Goal: Task Accomplishment & Management: Manage account settings

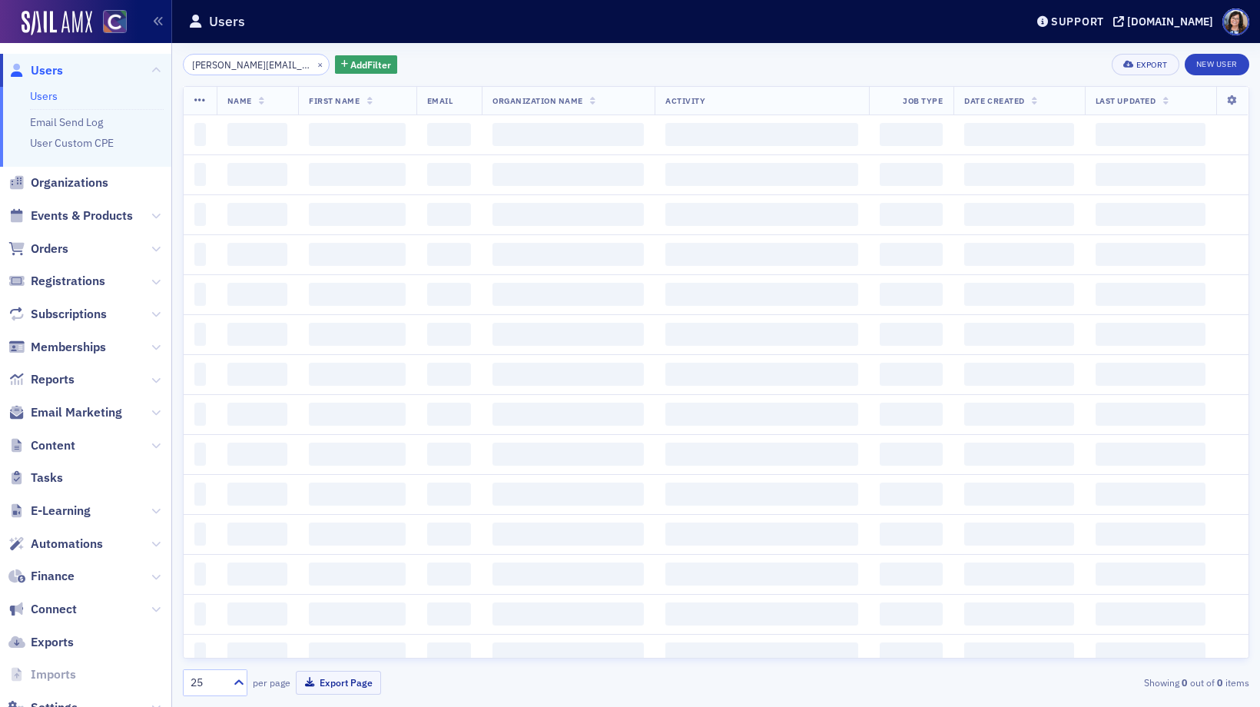
scroll to position [0, 18]
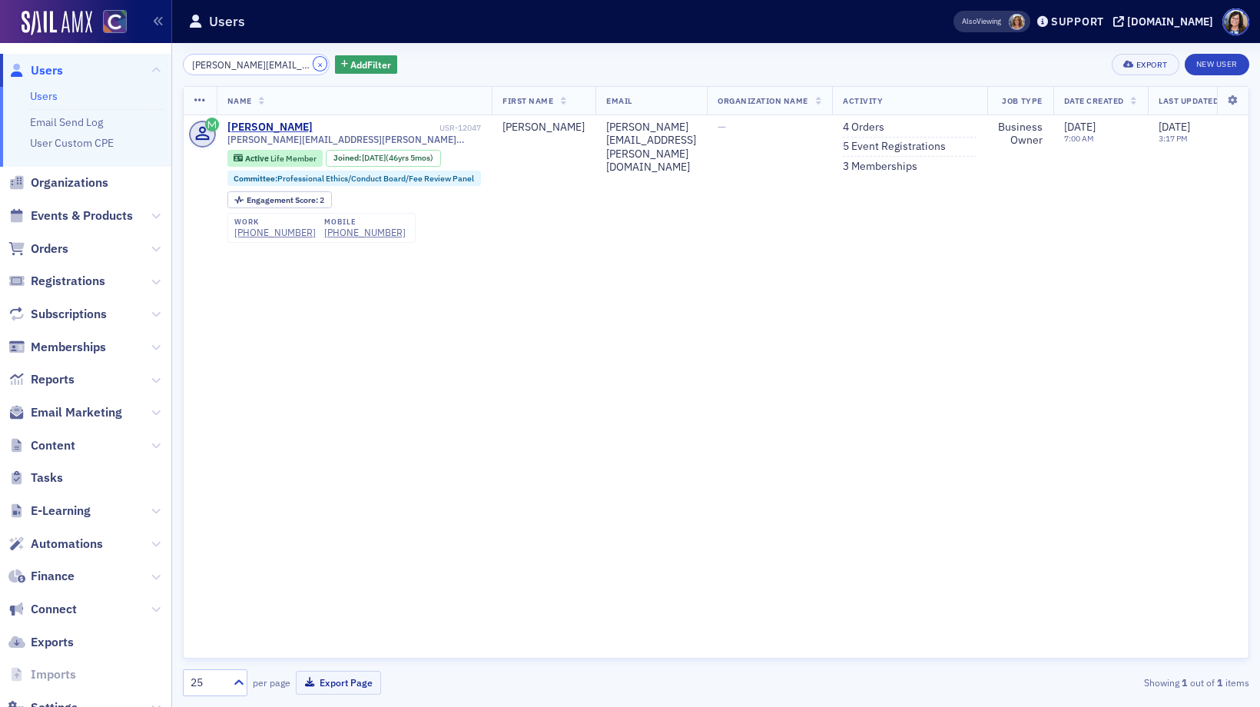
click at [314, 67] on button "×" at bounding box center [321, 64] width 14 height 14
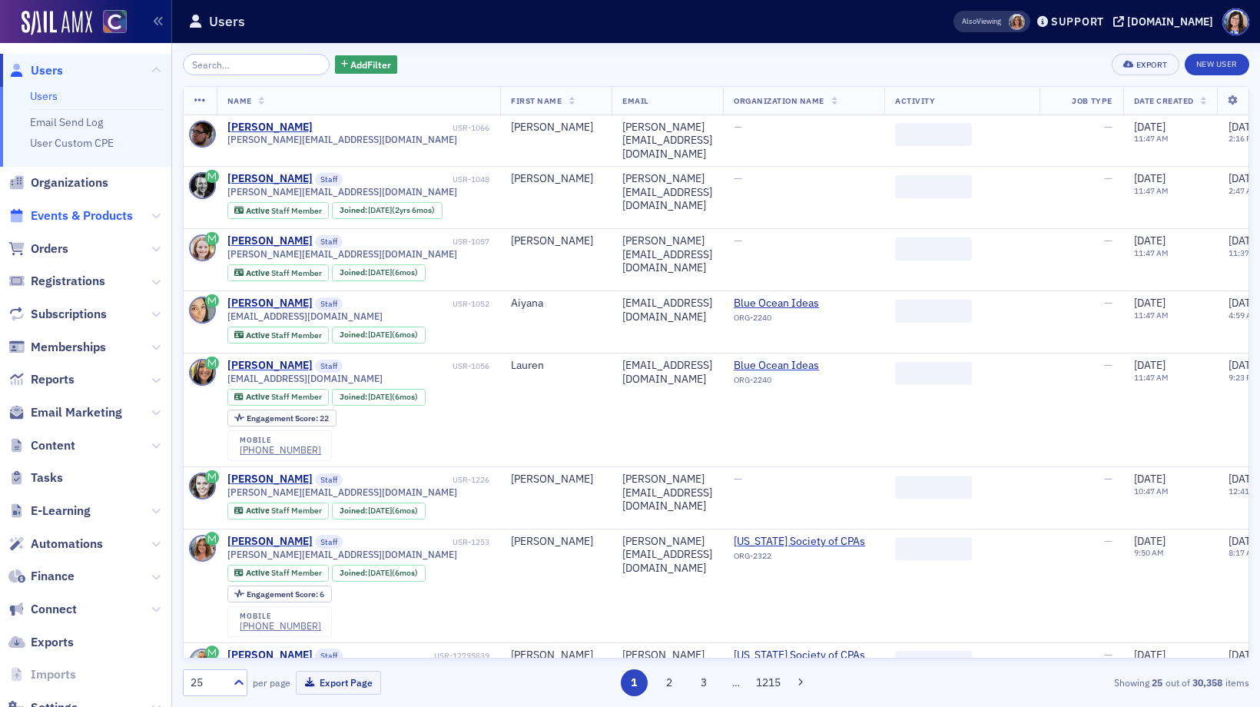
click at [95, 217] on span "Events & Products" at bounding box center [82, 216] width 102 height 17
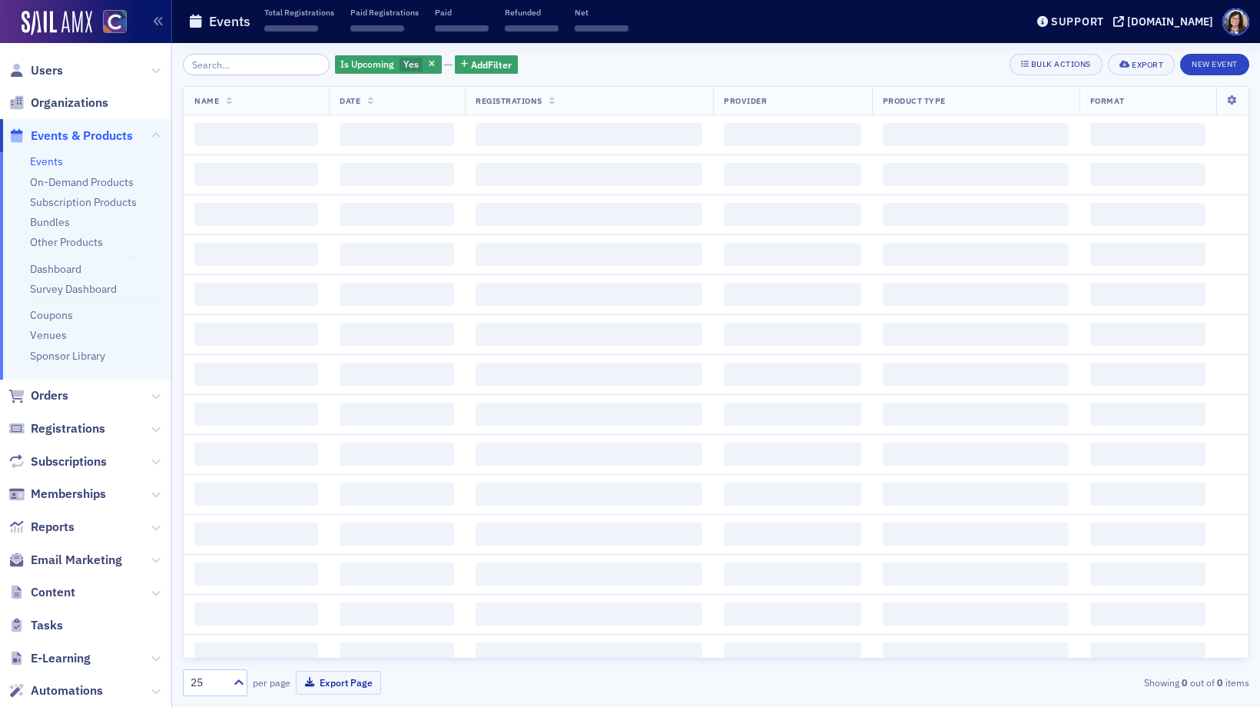
click at [243, 67] on input "search" at bounding box center [256, 65] width 147 height 22
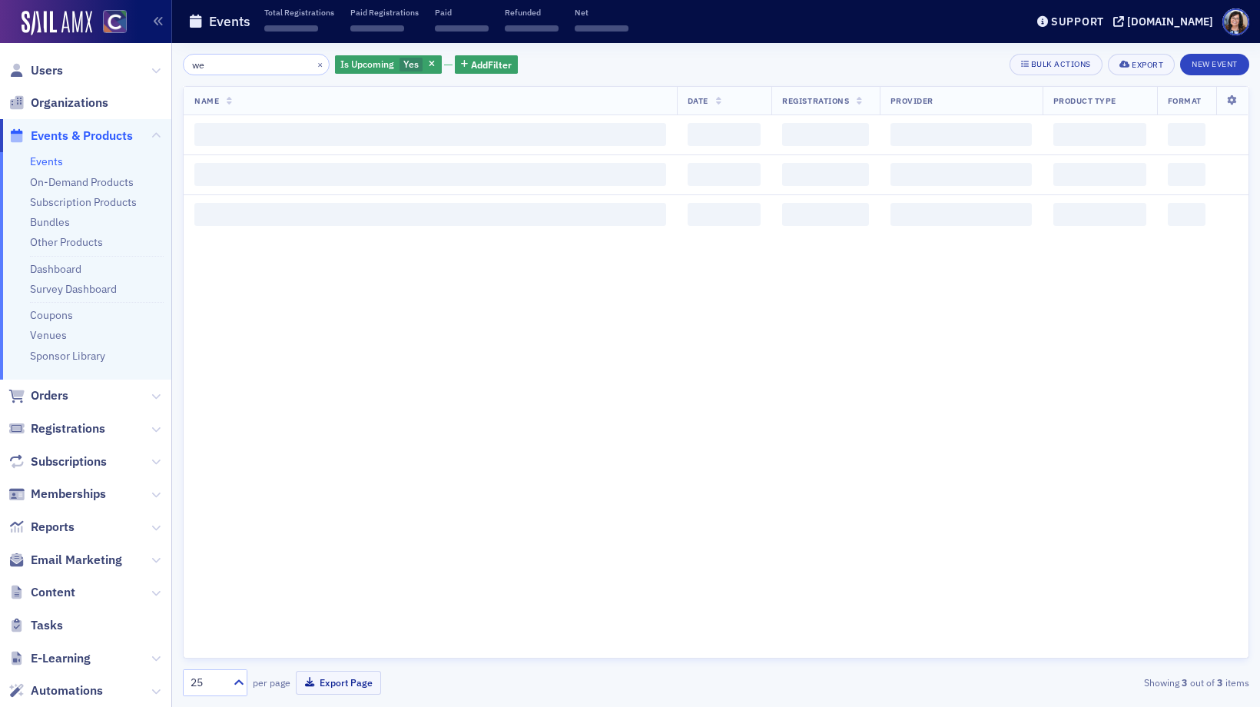
type input "w"
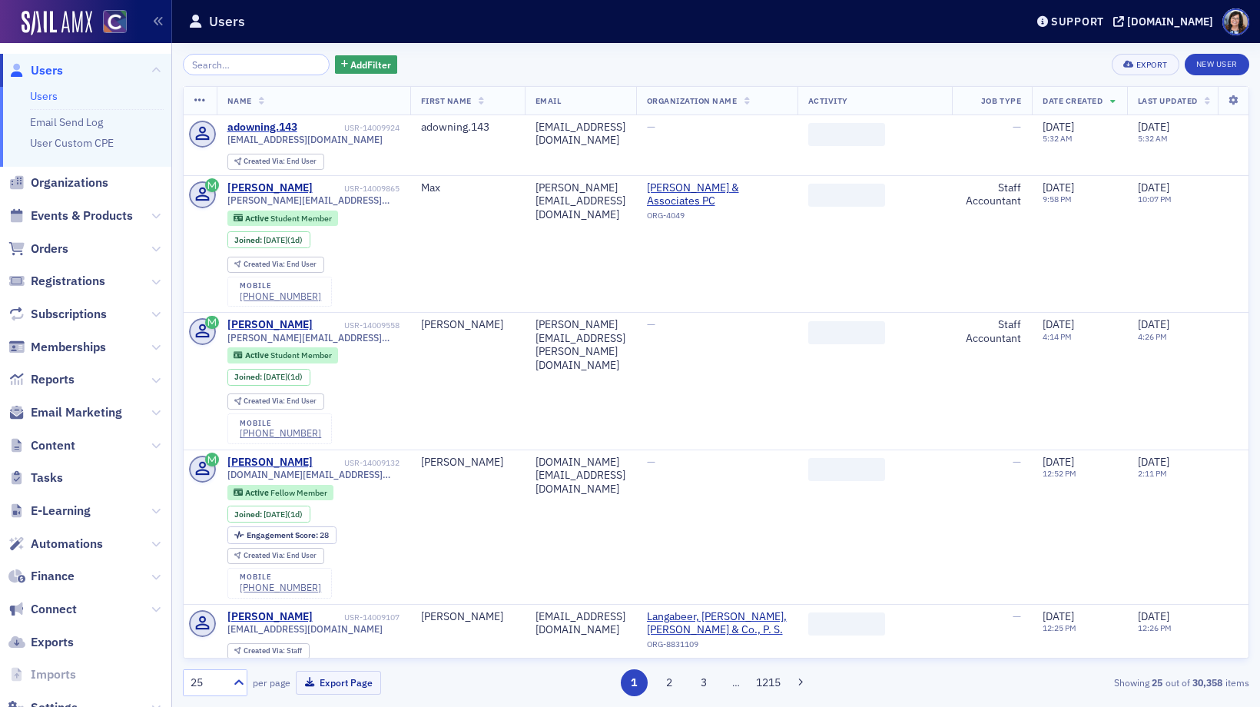
click at [254, 65] on input "search" at bounding box center [256, 65] width 147 height 22
type input "d"
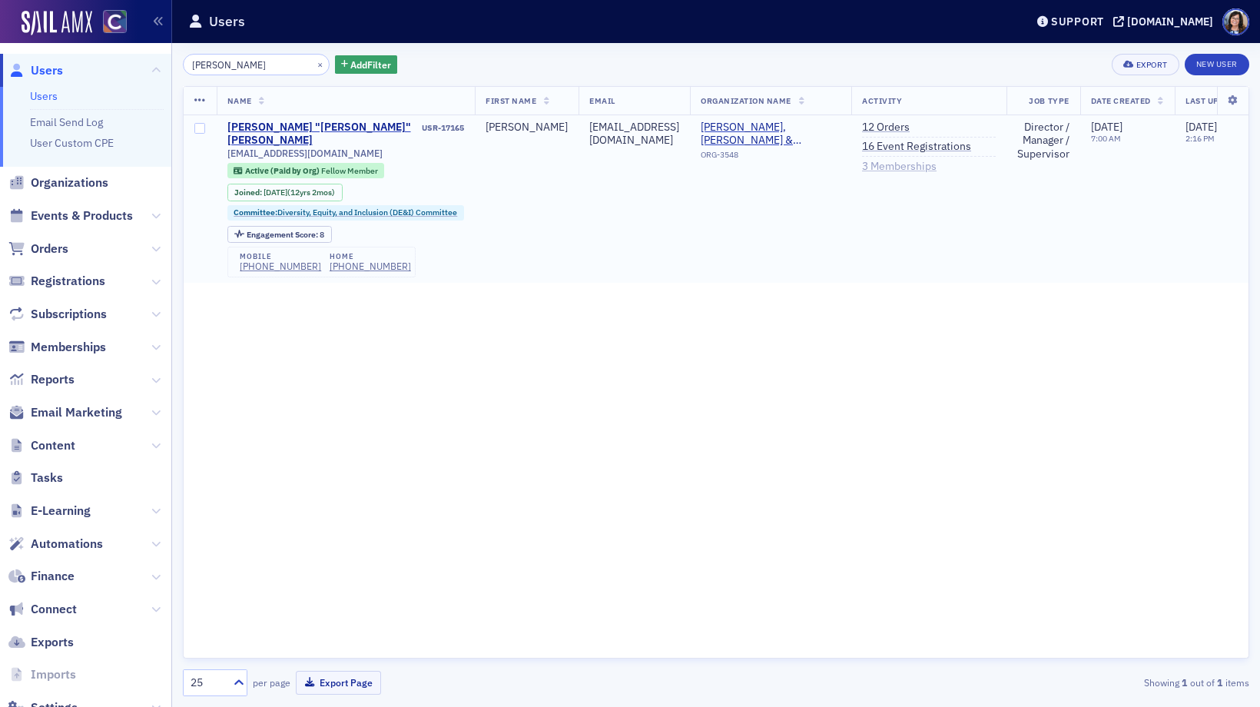
type input "[PERSON_NAME]"
click at [937, 169] on link "3 Memberships" at bounding box center [899, 167] width 75 height 14
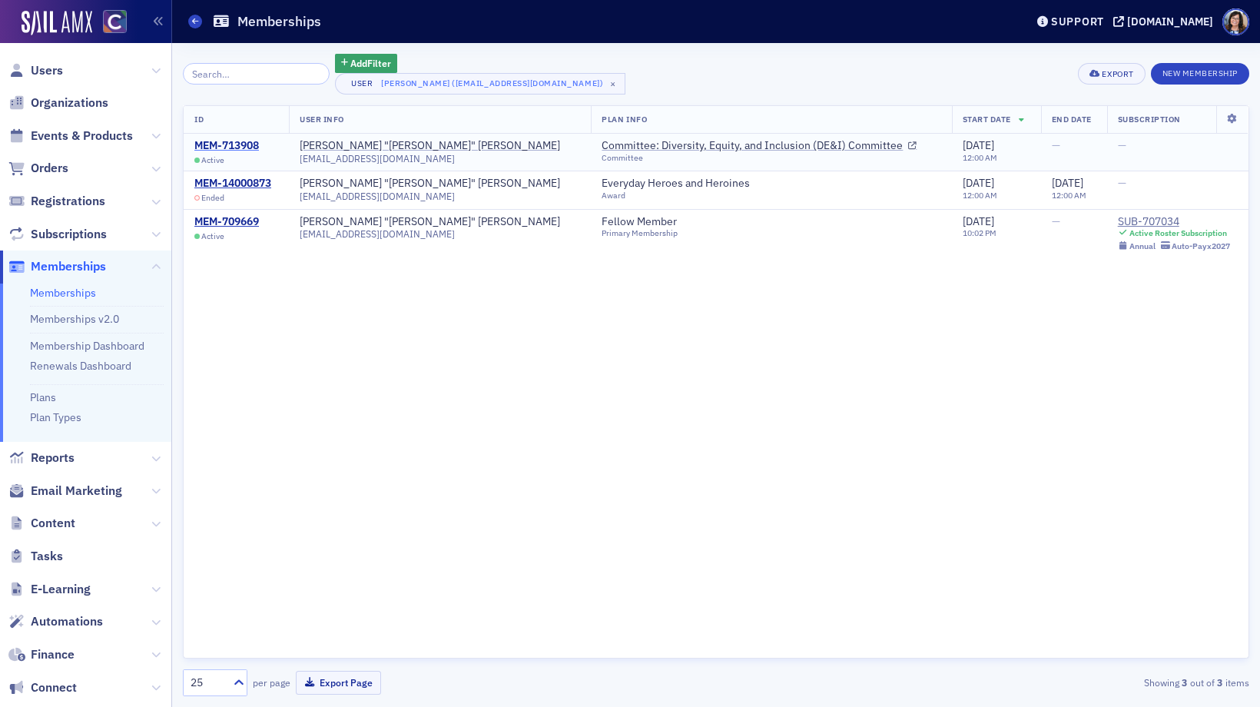
click at [240, 147] on div "MEM-713908" at bounding box center [226, 146] width 65 height 14
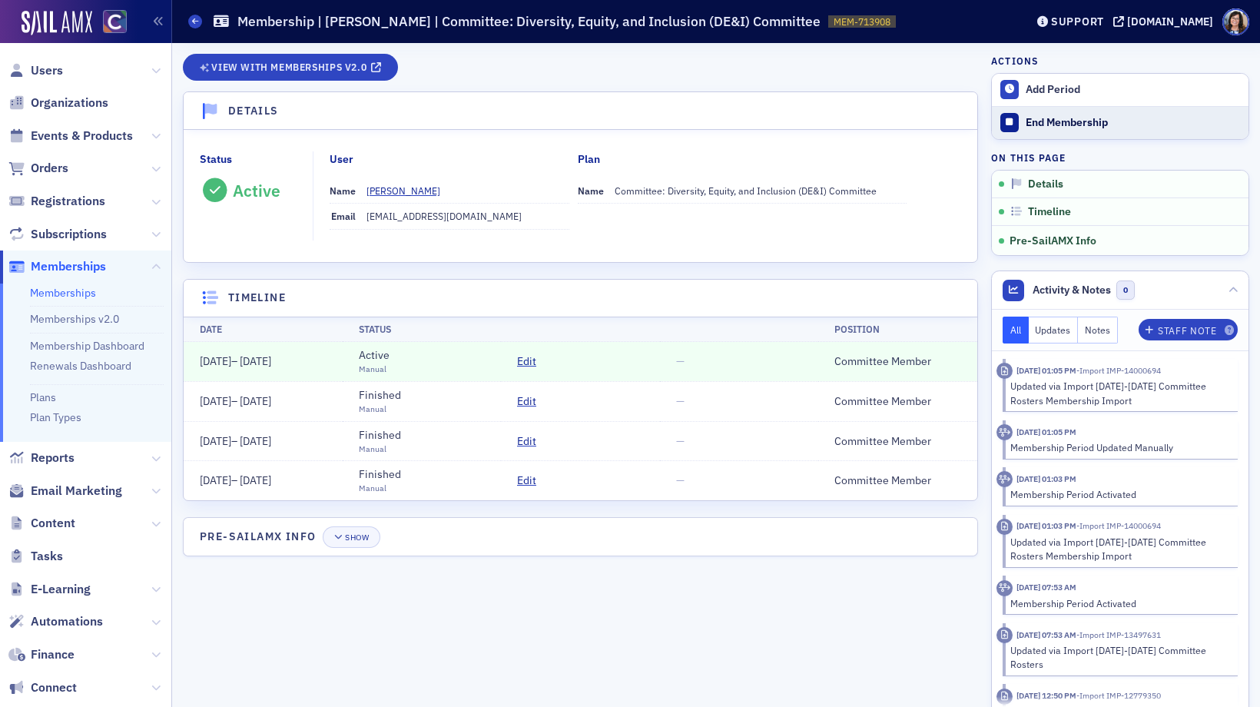
click at [1055, 122] on div "End Membership" at bounding box center [1133, 123] width 215 height 14
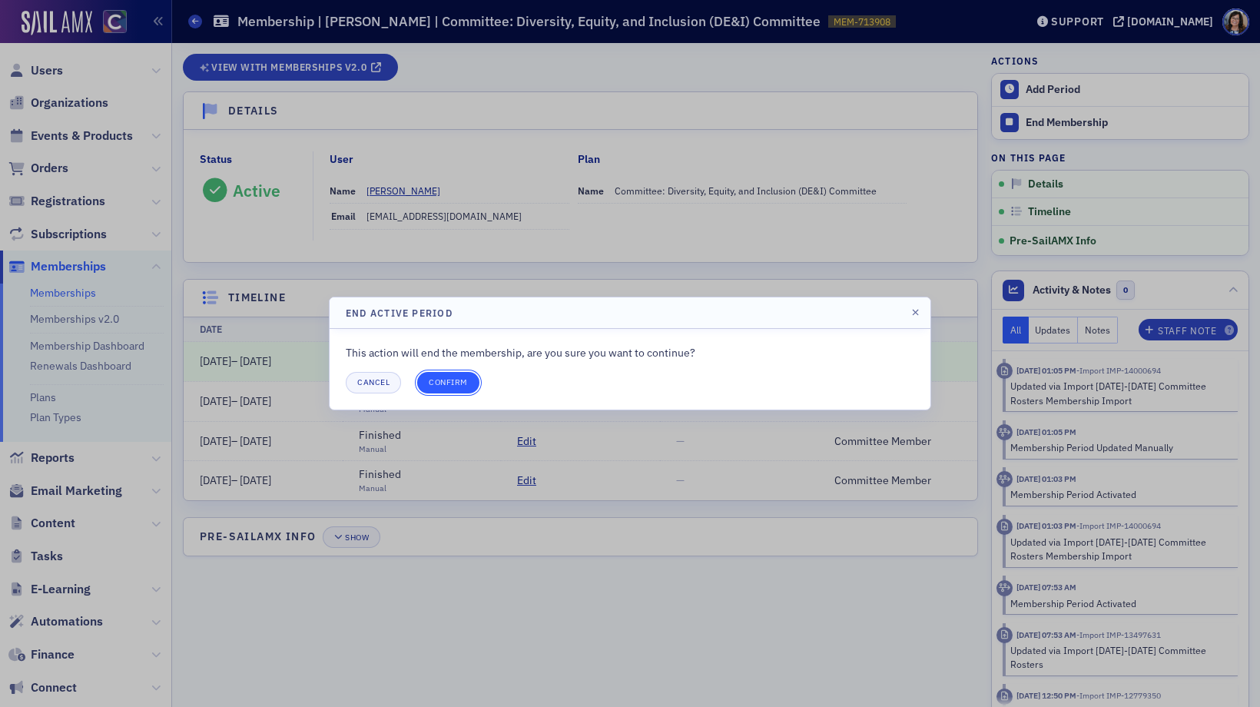
click at [448, 382] on button "Confirm" at bounding box center [448, 383] width 62 height 22
